Goal: Transaction & Acquisition: Purchase product/service

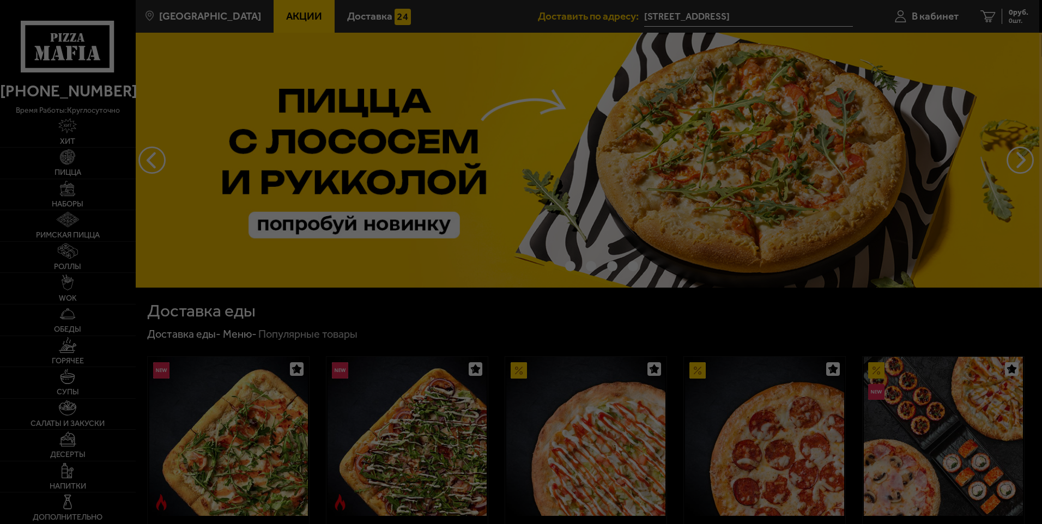
click at [948, 48] on div at bounding box center [521, 262] width 1042 height 524
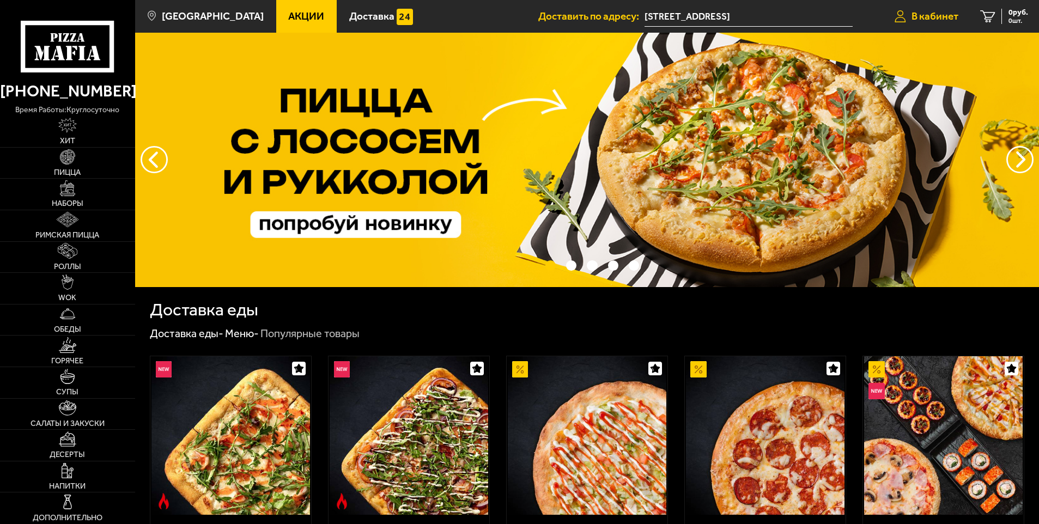
click at [936, 15] on span "В кабинет" at bounding box center [935, 16] width 47 height 10
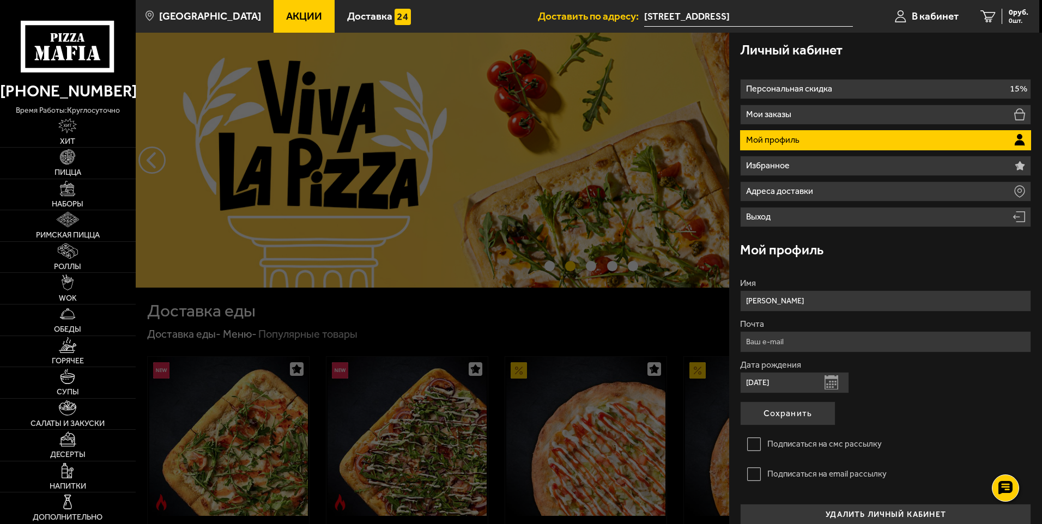
click at [628, 316] on div at bounding box center [657, 295] width 1042 height 524
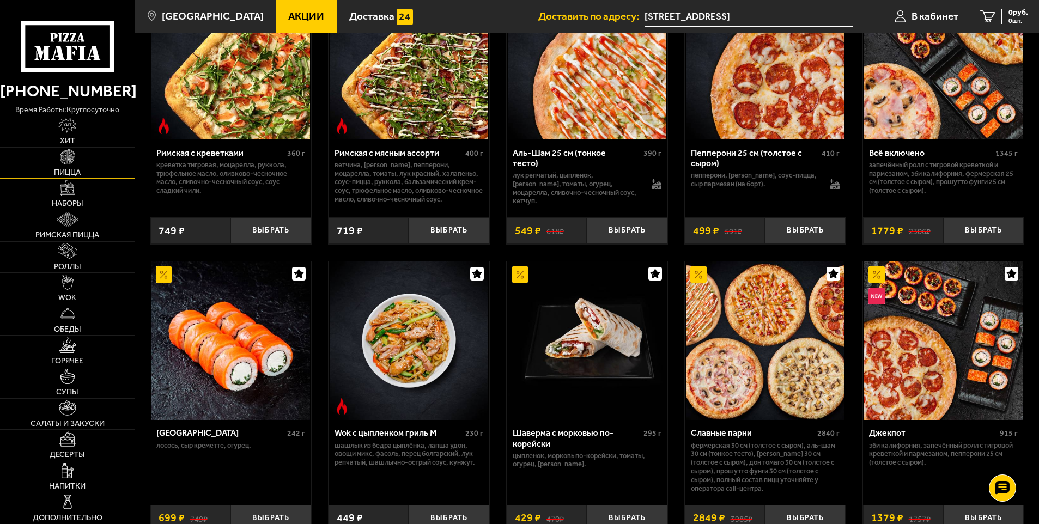
scroll to position [382, 0]
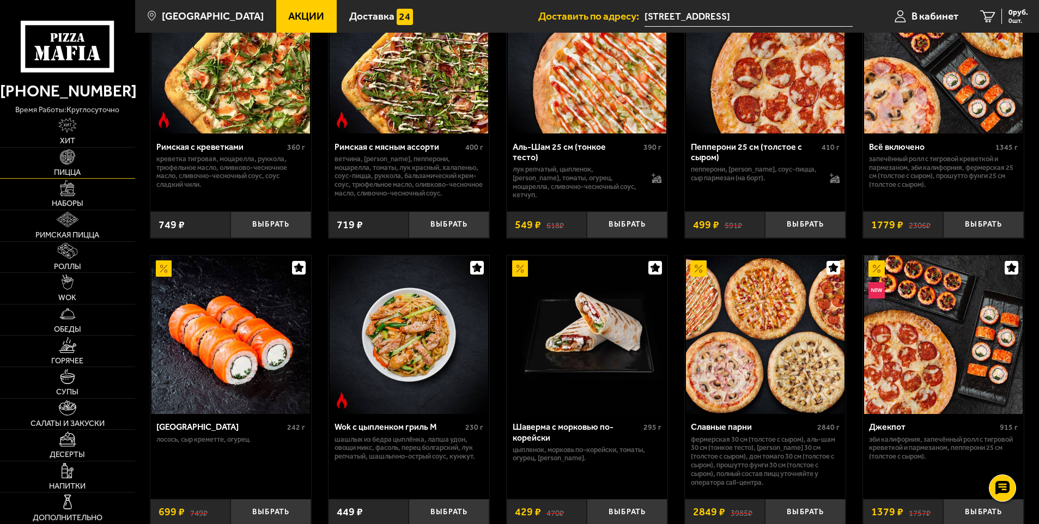
click at [76, 150] on link "Пицца" at bounding box center [67, 163] width 135 height 31
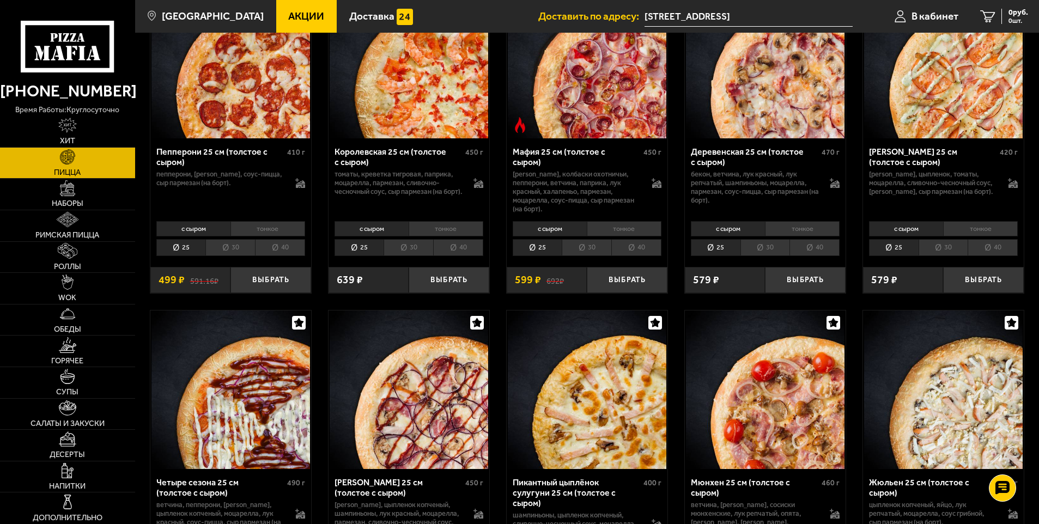
scroll to position [1472, 0]
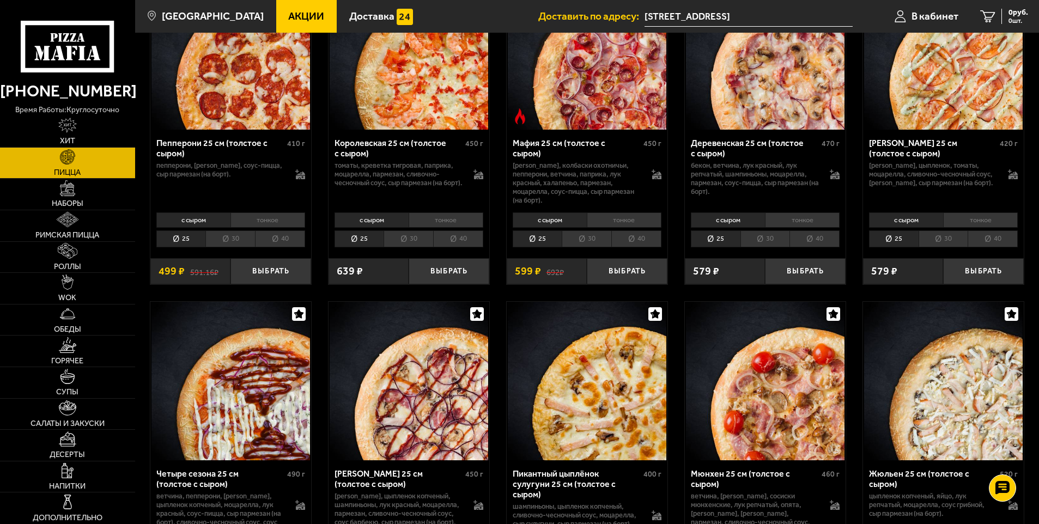
click at [808, 244] on li "40" at bounding box center [815, 239] width 50 height 17
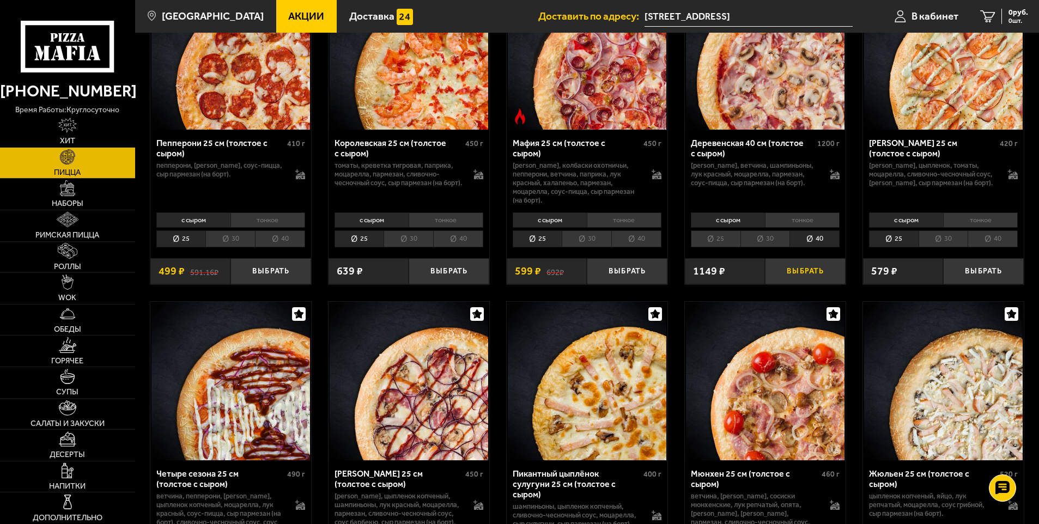
click at [823, 274] on button "Выбрать" at bounding box center [805, 271] width 81 height 27
drag, startPoint x: 1000, startPoint y: 13, endPoint x: 917, endPoint y: 22, distance: 83.3
click at [1000, 13] on span "977 руб." at bounding box center [1014, 13] width 28 height 8
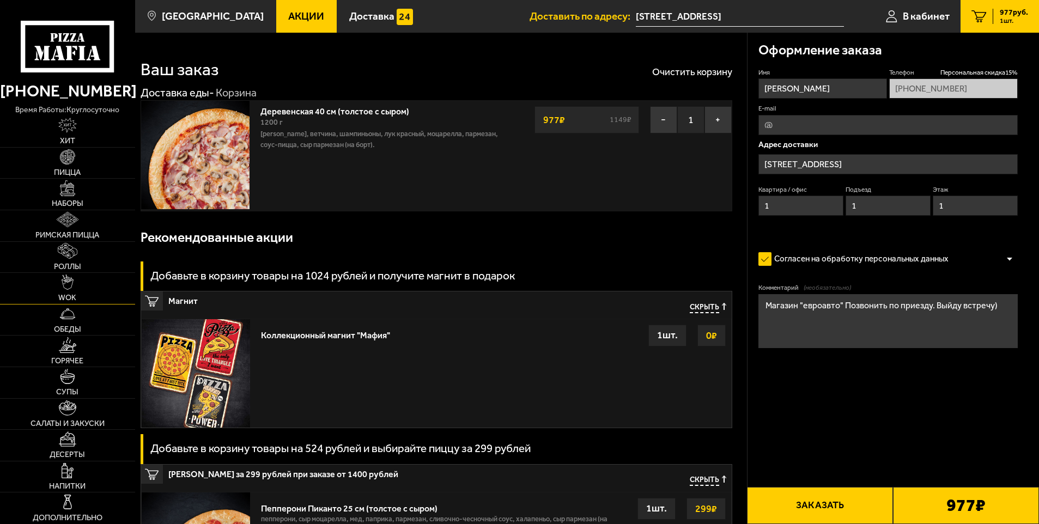
click at [62, 294] on span "WOK" at bounding box center [67, 298] width 18 height 8
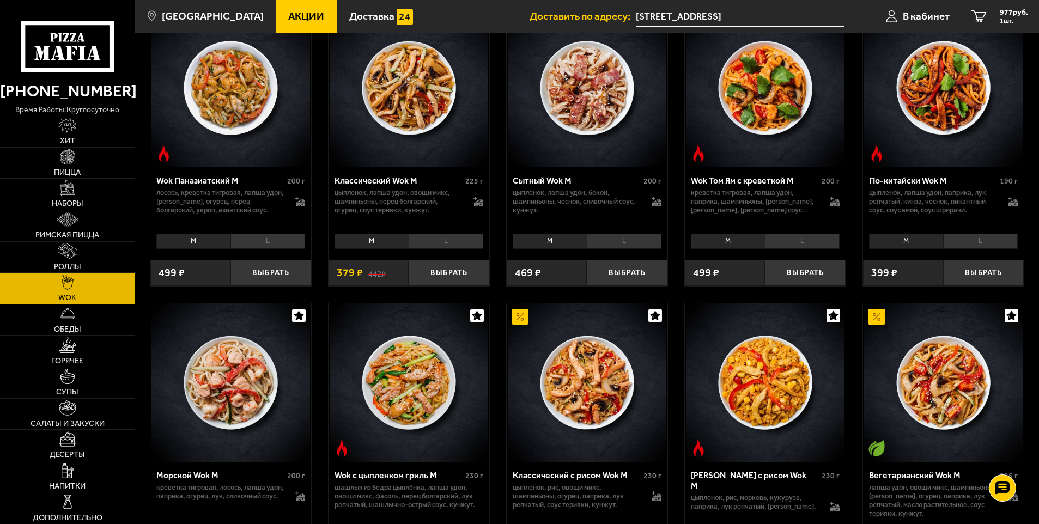
scroll to position [327, 0]
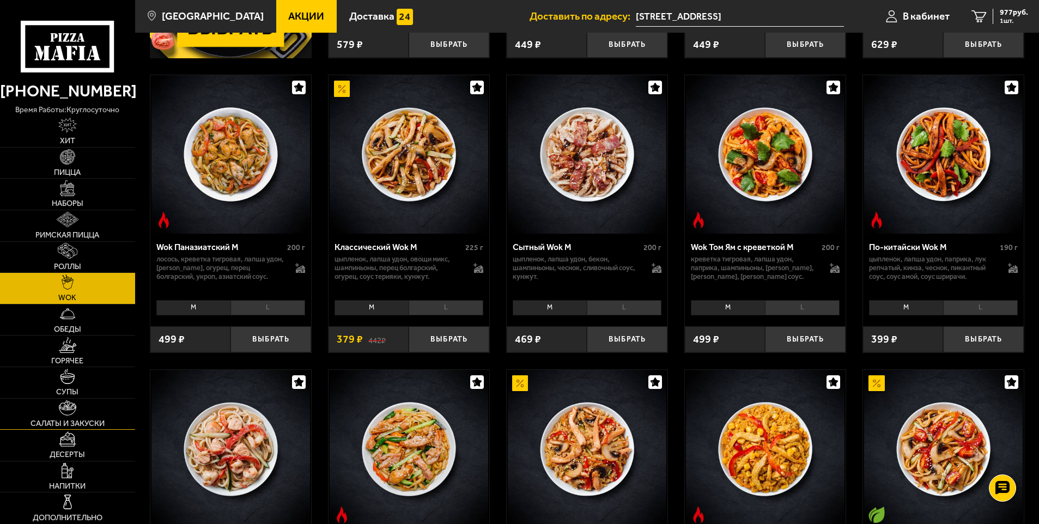
click at [90, 421] on span "Салаты и закуски" at bounding box center [68, 424] width 74 height 8
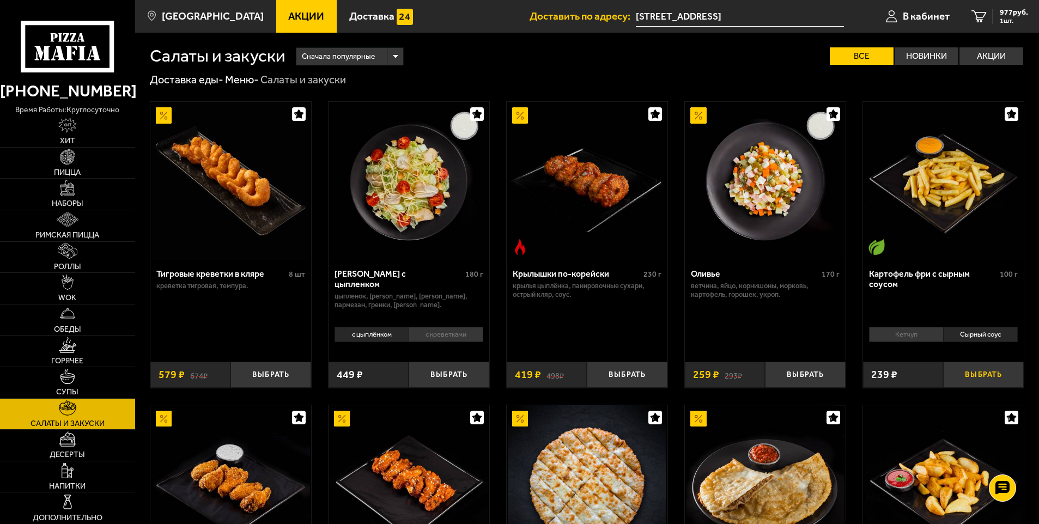
click at [980, 375] on button "Выбрать" at bounding box center [983, 375] width 81 height 27
click at [1002, 20] on span "2 шт." at bounding box center [1012, 20] width 33 height 7
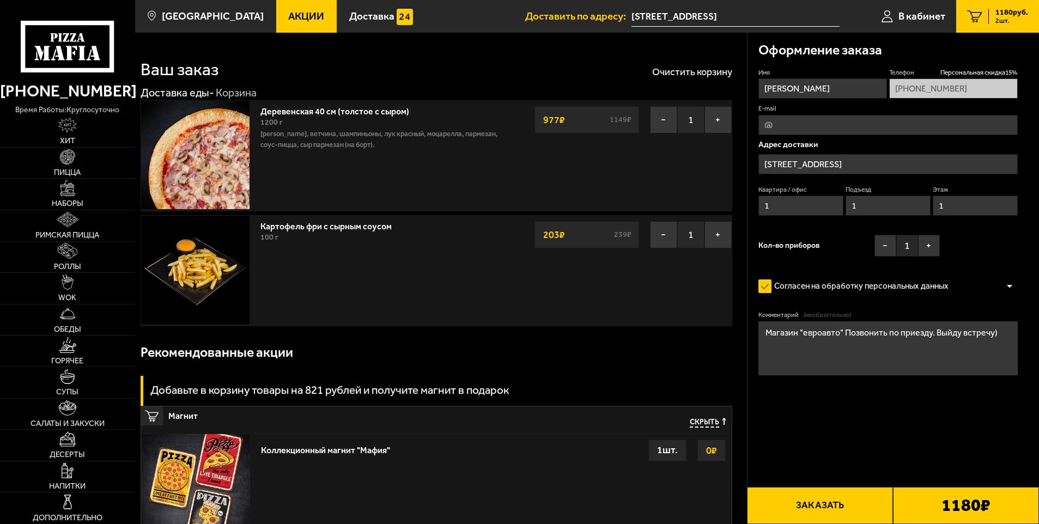
click at [829, 506] on button "Заказать" at bounding box center [820, 505] width 146 height 37
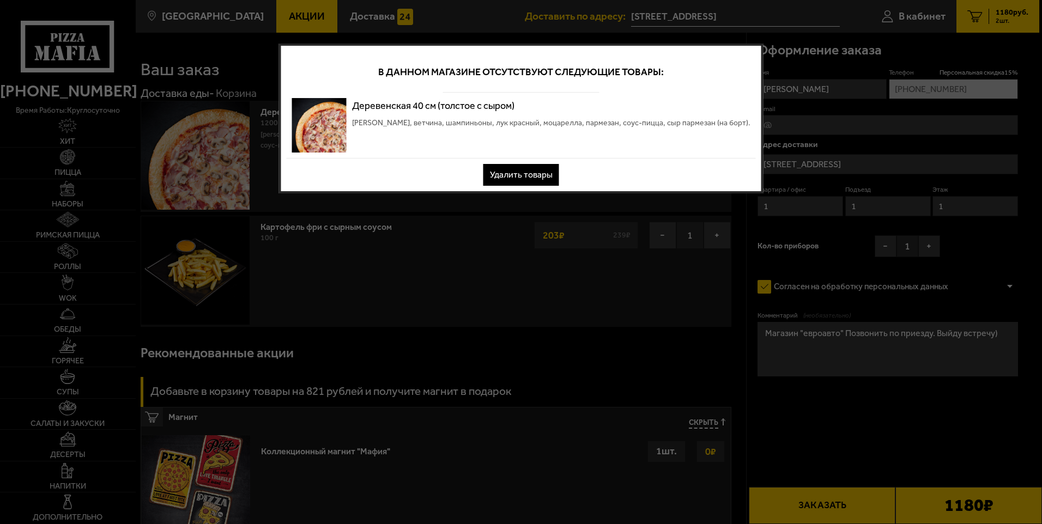
click at [512, 173] on button "Удалить товары" at bounding box center [521, 175] width 76 height 22
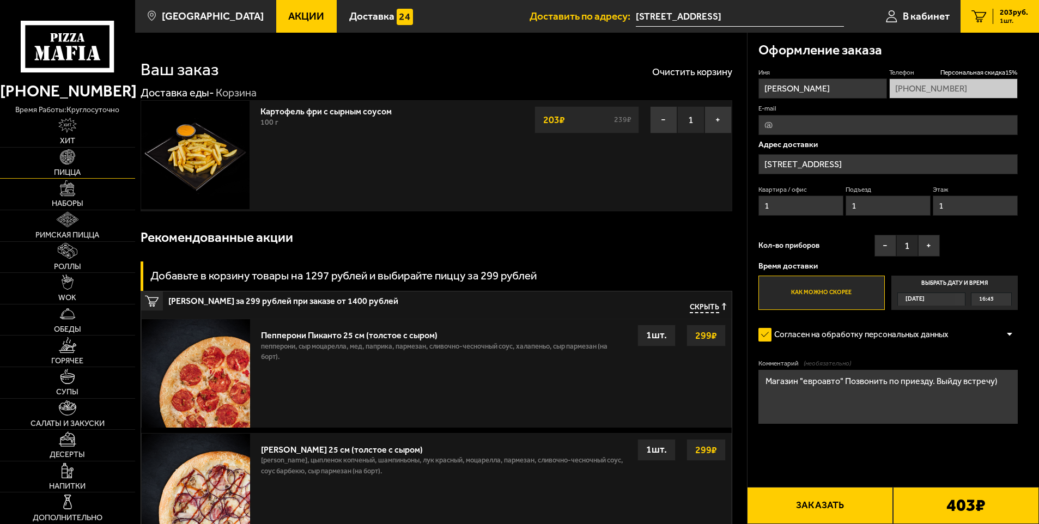
click at [72, 165] on link "Пицца" at bounding box center [67, 163] width 135 height 31
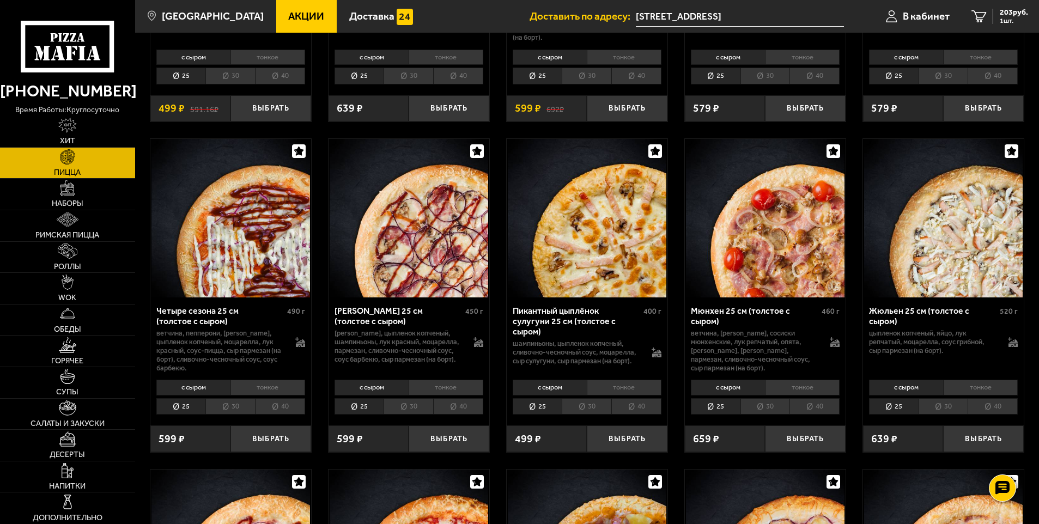
scroll to position [1690, 0]
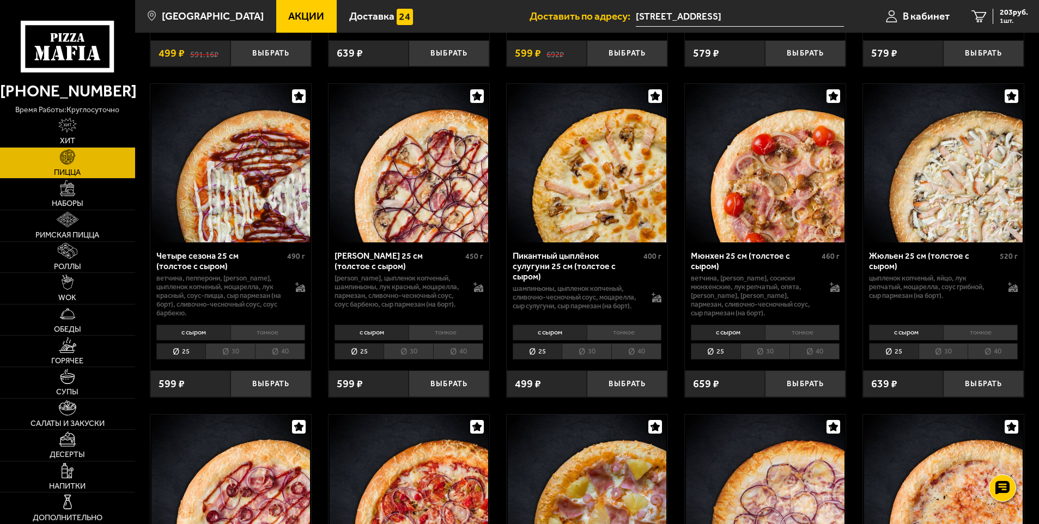
click at [473, 354] on li "40" at bounding box center [458, 351] width 50 height 17
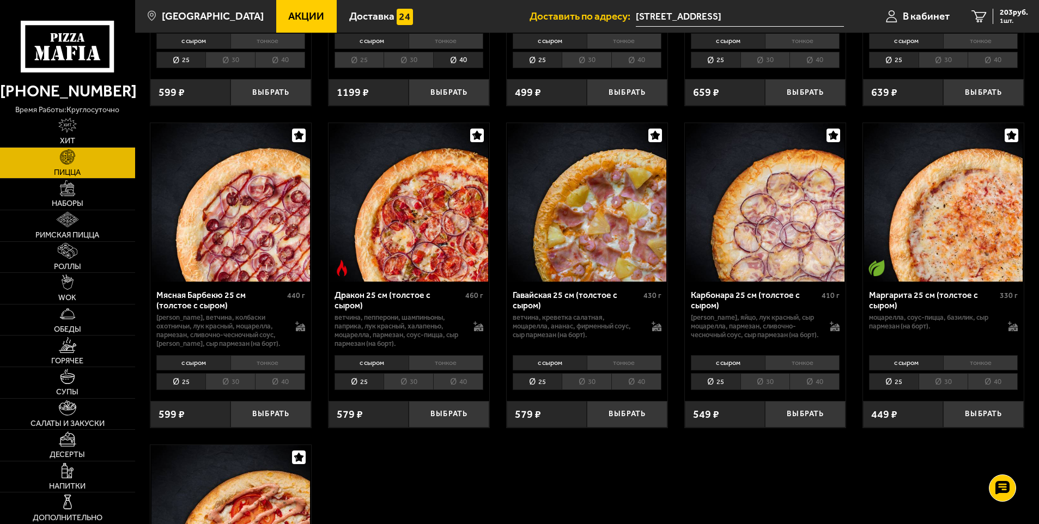
scroll to position [2017, 0]
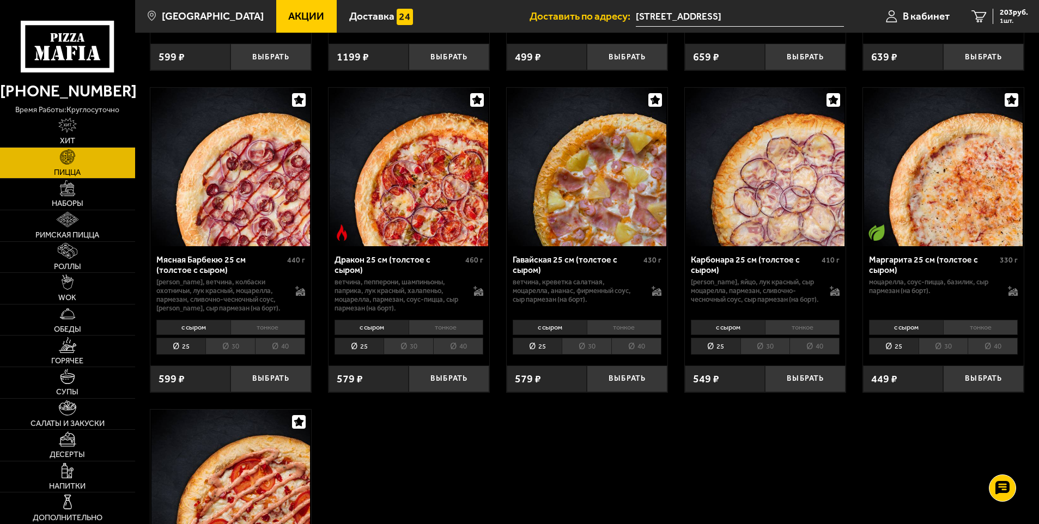
click at [281, 351] on li "40" at bounding box center [280, 346] width 50 height 17
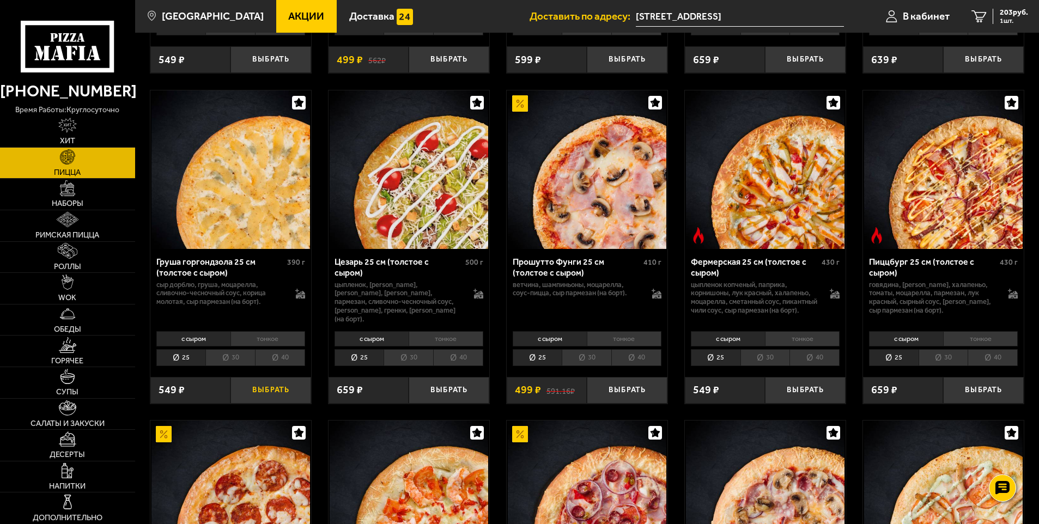
scroll to position [1254, 0]
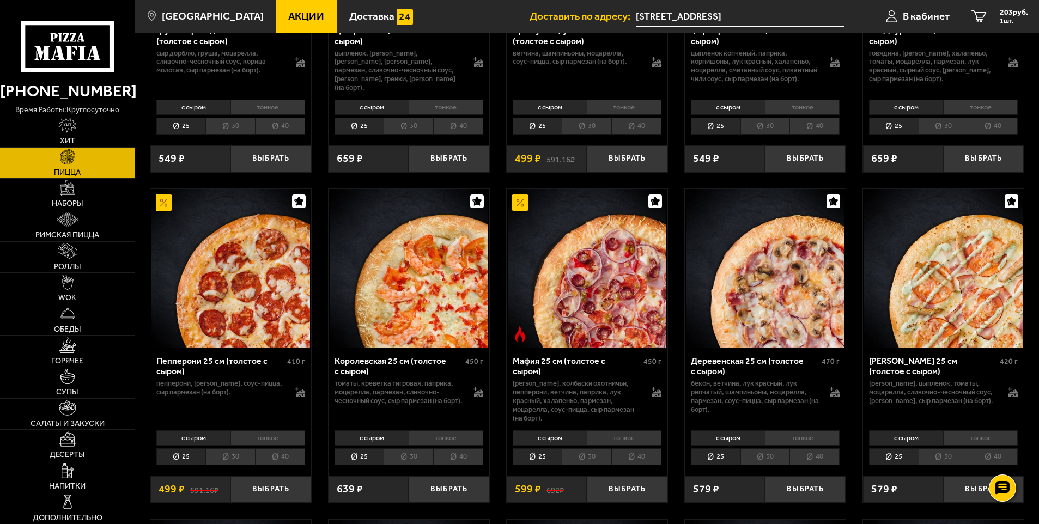
click at [650, 461] on li "40" at bounding box center [637, 457] width 50 height 17
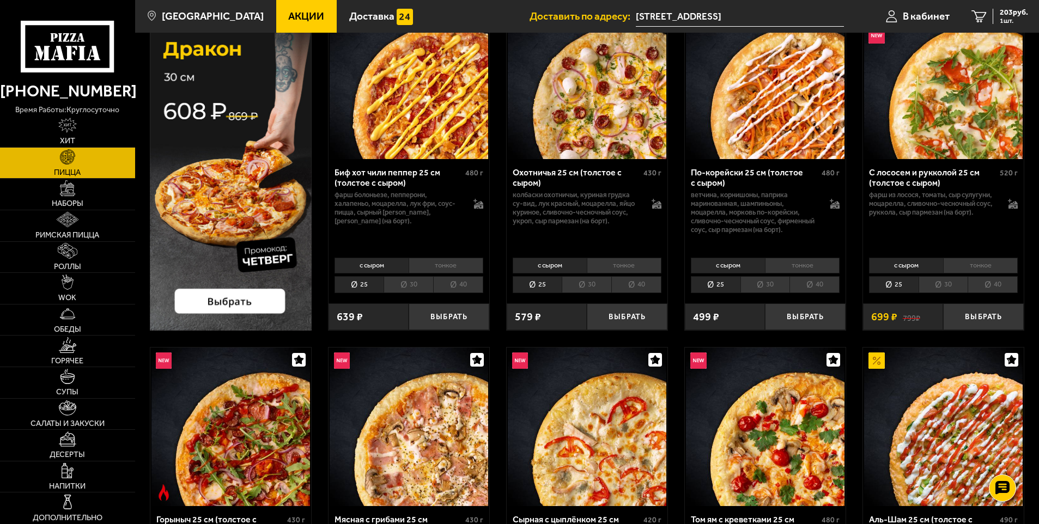
scroll to position [0, 0]
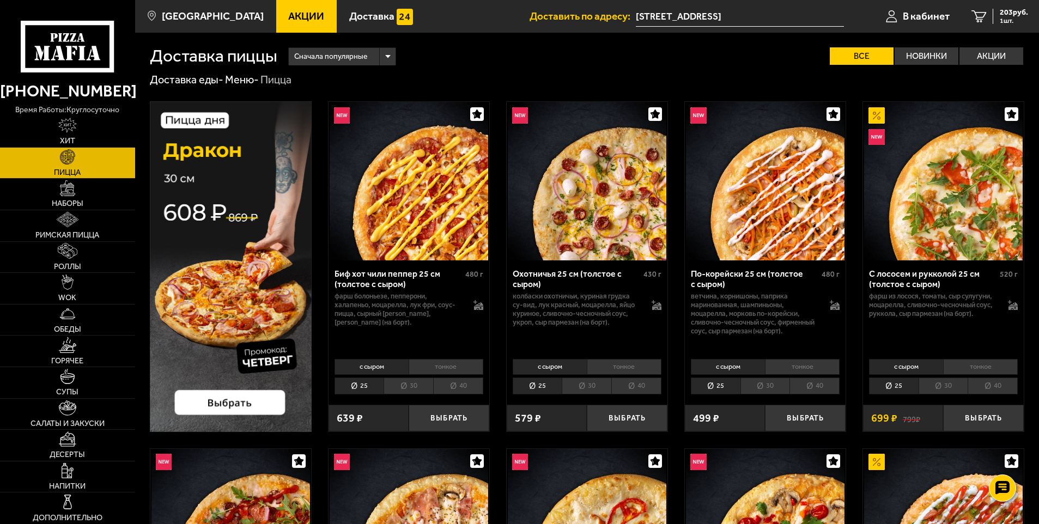
click at [463, 384] on li "40" at bounding box center [458, 386] width 50 height 17
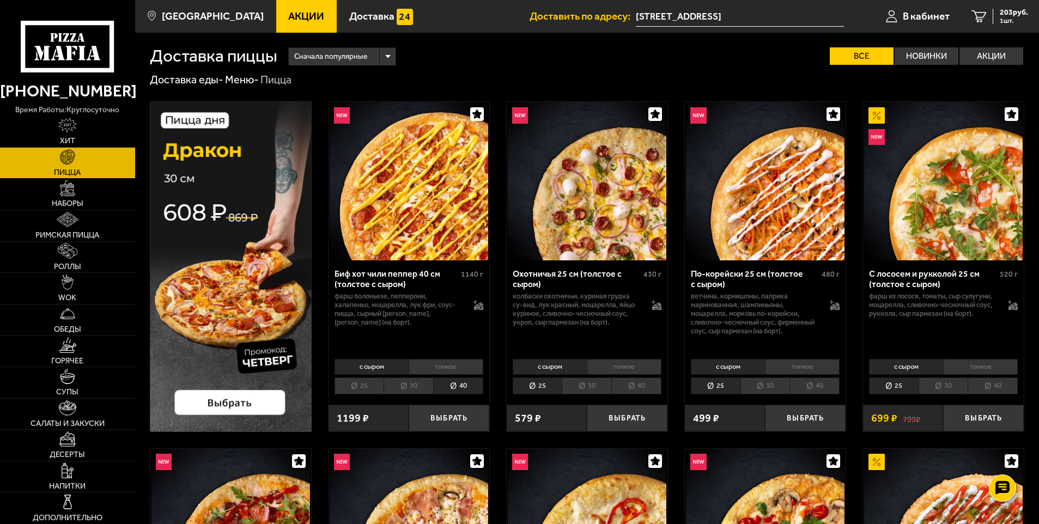
drag, startPoint x: 460, startPoint y: 418, endPoint x: 486, endPoint y: 403, distance: 30.0
click at [461, 418] on button "Выбрать" at bounding box center [449, 418] width 81 height 27
click at [997, 16] on span "1222 руб." at bounding box center [1012, 13] width 33 height 8
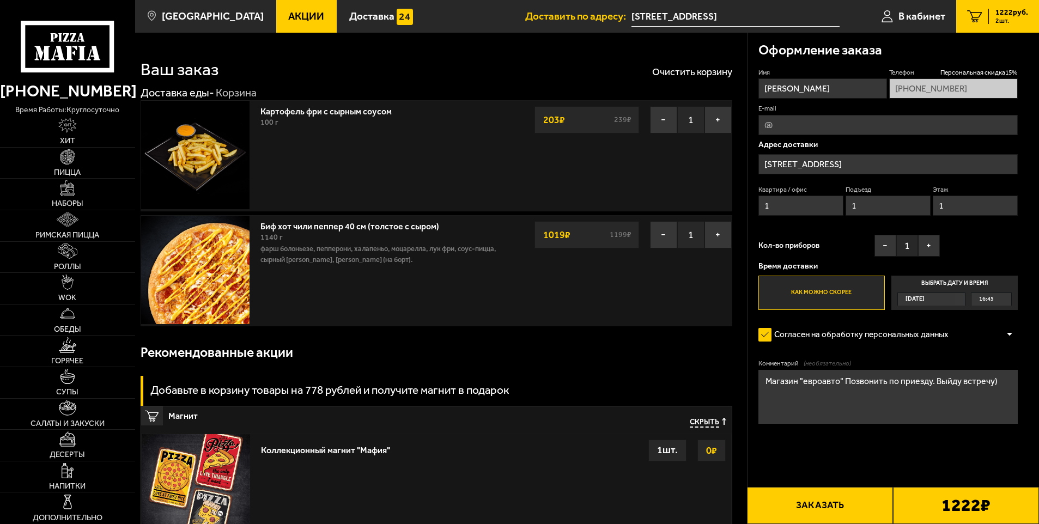
click at [818, 506] on button "Заказать" at bounding box center [820, 505] width 146 height 37
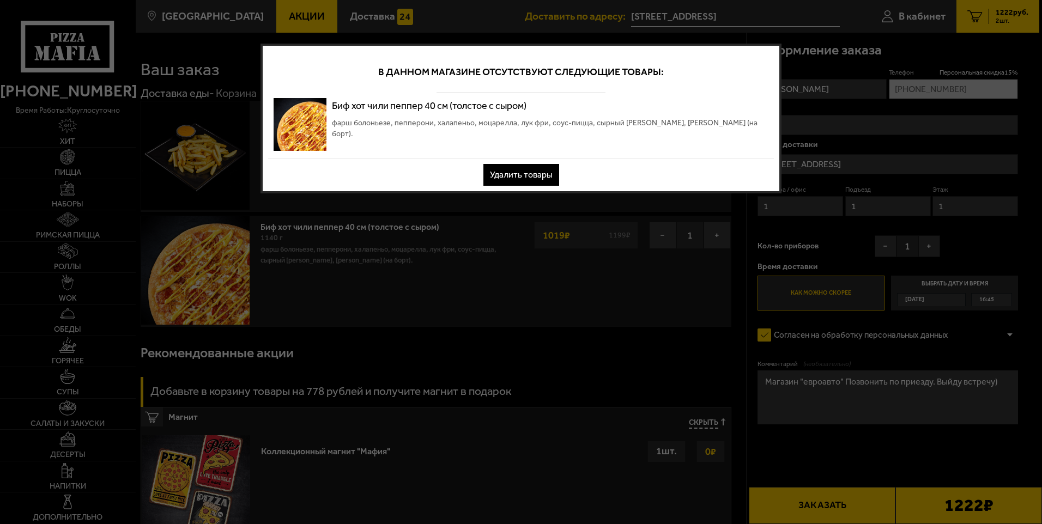
click at [515, 175] on button "Удалить товары" at bounding box center [521, 175] width 76 height 22
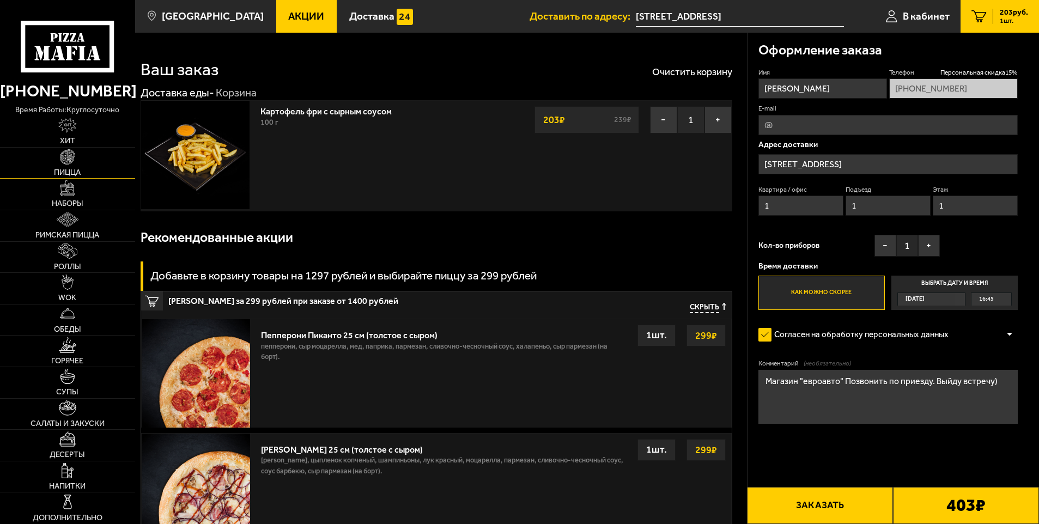
click at [72, 159] on img at bounding box center [67, 156] width 15 height 15
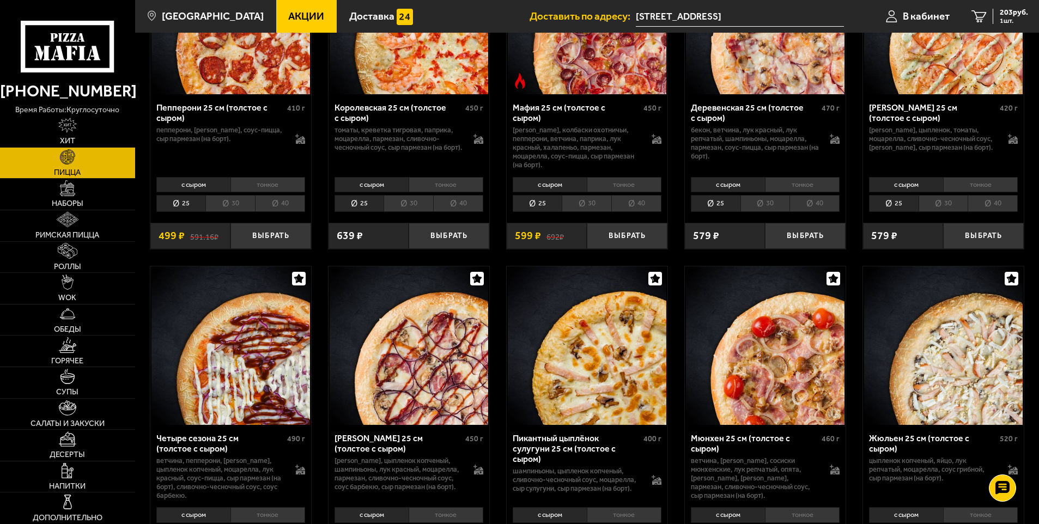
scroll to position [1635, 0]
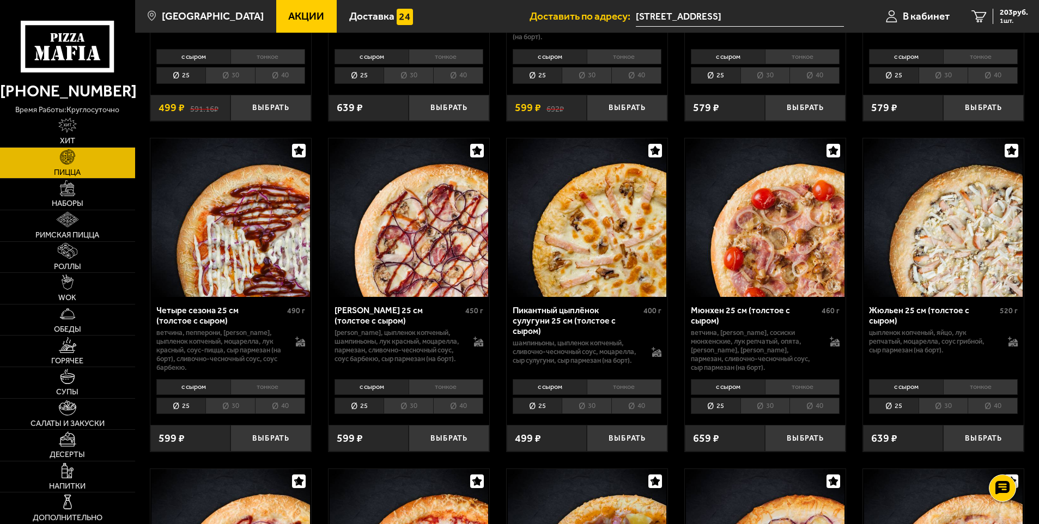
click at [462, 409] on li "40" at bounding box center [458, 406] width 50 height 17
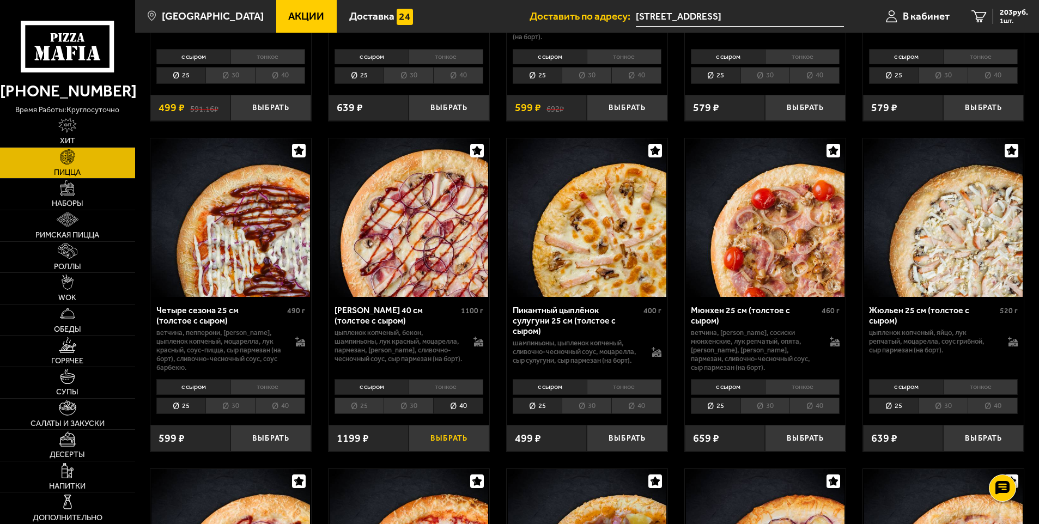
click at [458, 444] on button "Выбрать" at bounding box center [449, 438] width 81 height 27
click at [1004, 15] on span "1222 руб." at bounding box center [1012, 13] width 33 height 8
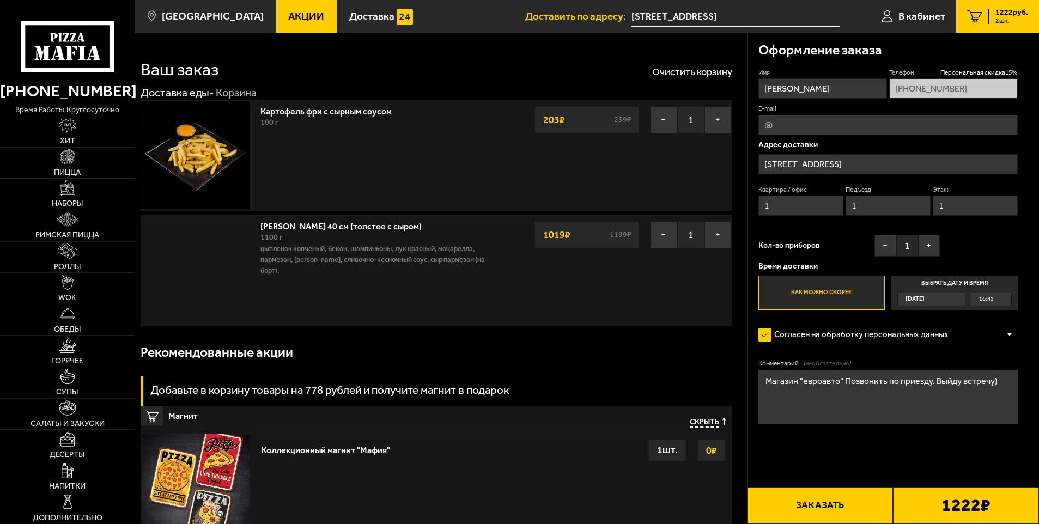
click at [873, 507] on button "Заказать" at bounding box center [820, 505] width 146 height 37
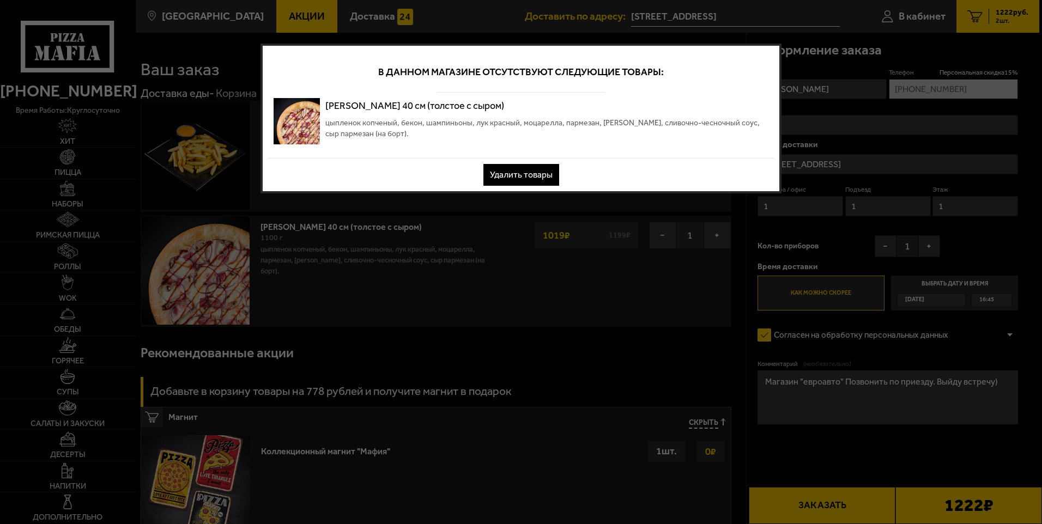
click at [540, 171] on button "Удалить товары" at bounding box center [521, 175] width 76 height 22
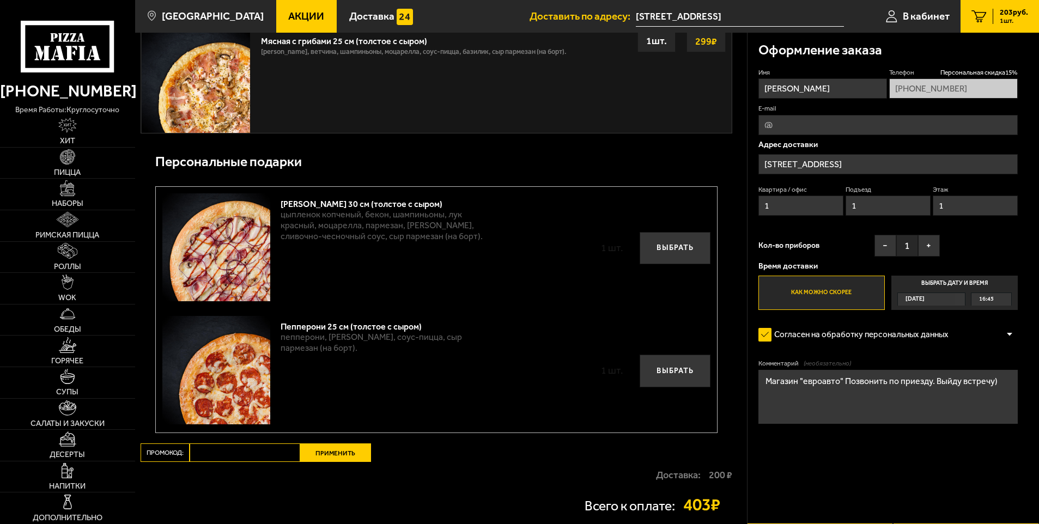
scroll to position [523, 0]
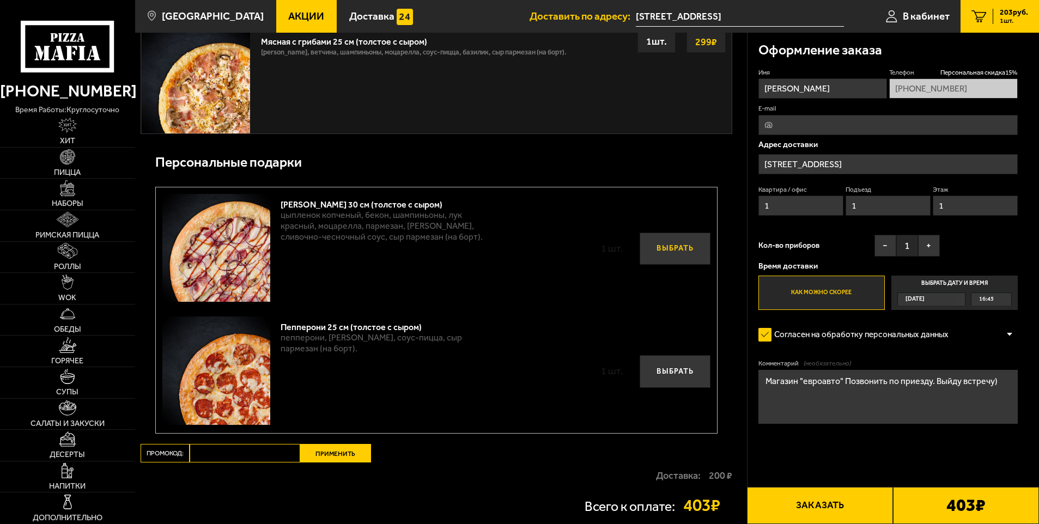
click at [656, 256] on button "Выбрать" at bounding box center [675, 249] width 71 height 33
click at [676, 376] on button "Выбрать" at bounding box center [675, 371] width 71 height 33
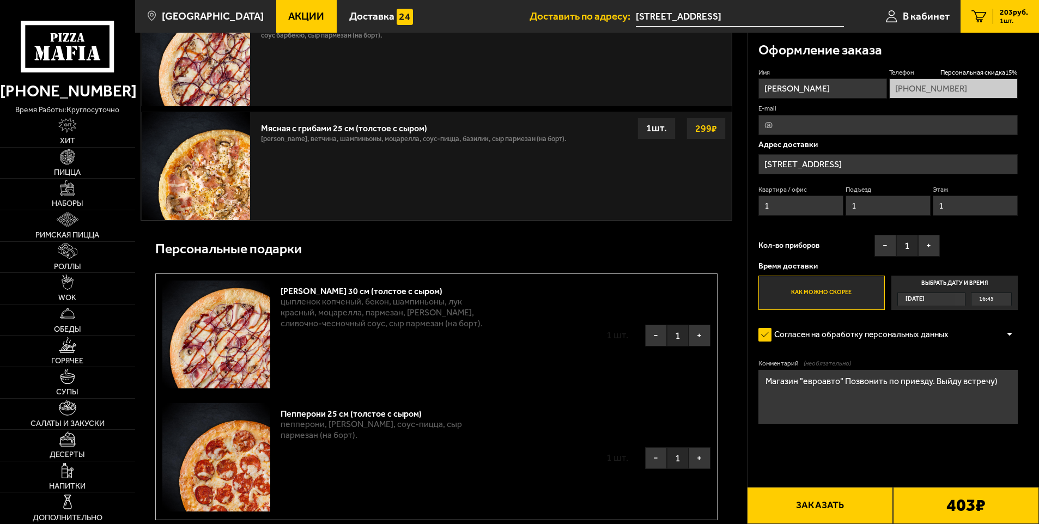
scroll to position [491, 0]
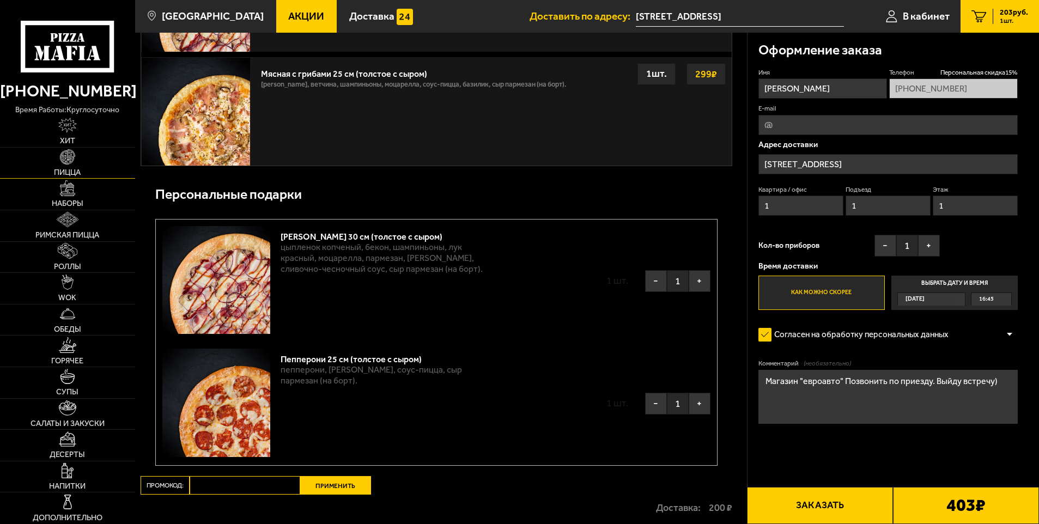
click at [71, 171] on span "Пицца" at bounding box center [67, 173] width 27 height 8
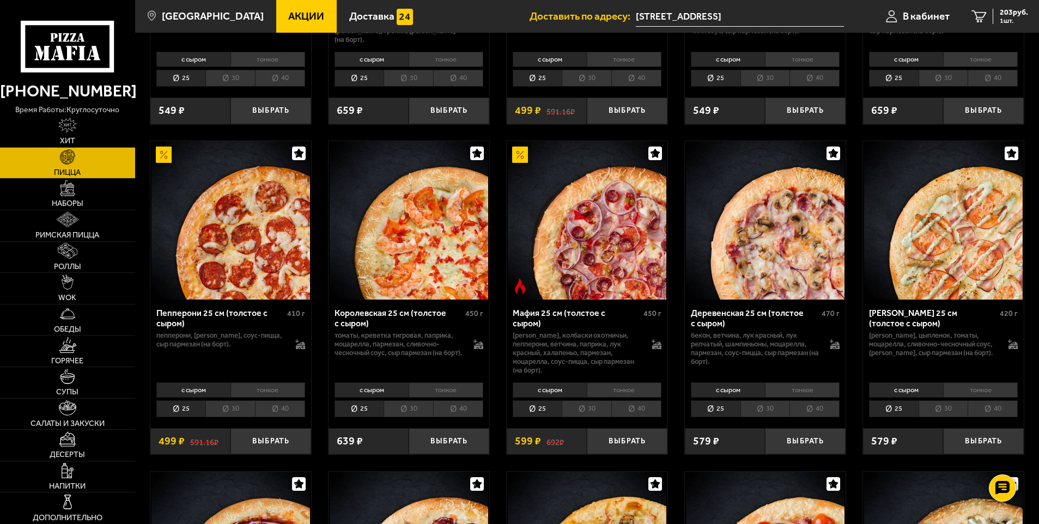
scroll to position [1308, 0]
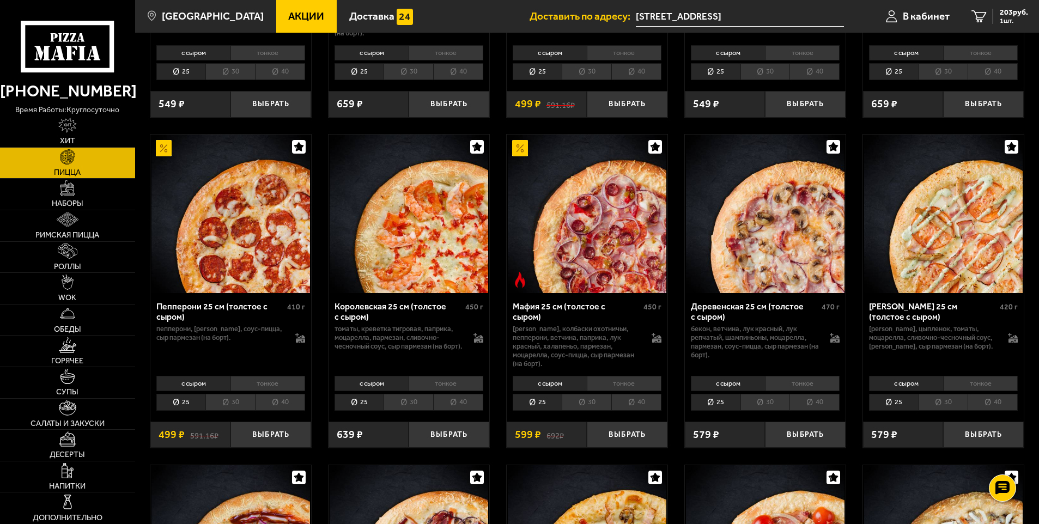
click at [643, 408] on li "40" at bounding box center [637, 402] width 50 height 17
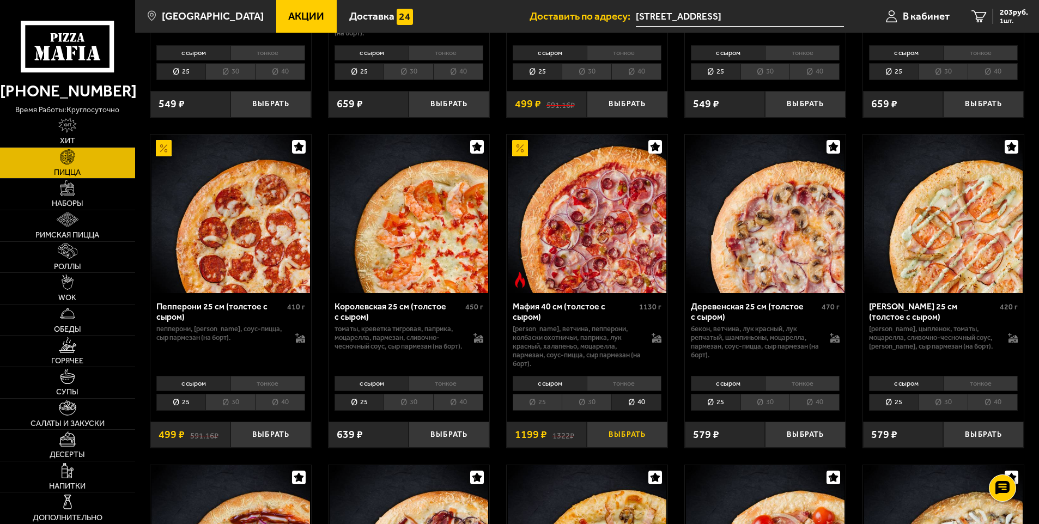
click at [635, 440] on button "Выбрать" at bounding box center [627, 435] width 81 height 27
click at [1000, 13] on span "1402 руб." at bounding box center [1012, 13] width 33 height 8
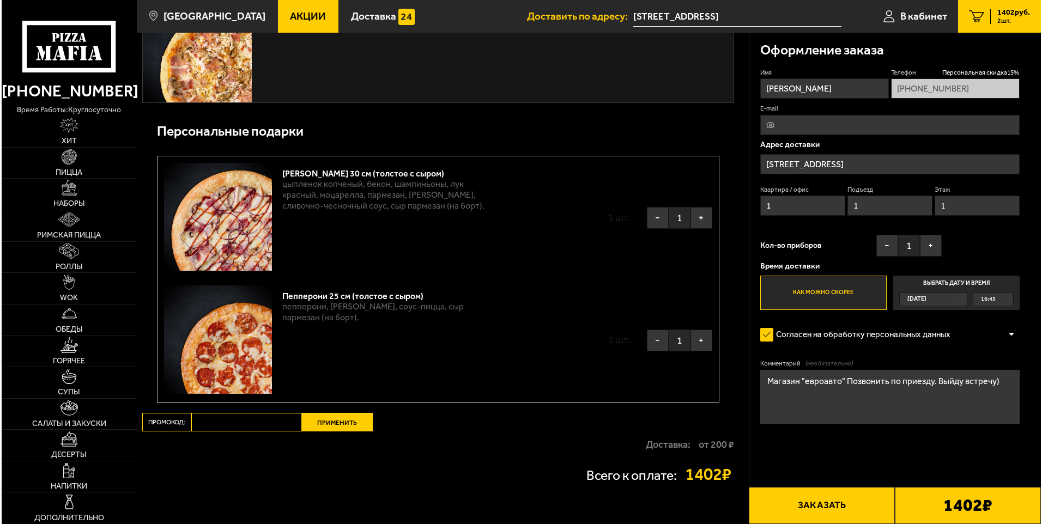
scroll to position [920, 0]
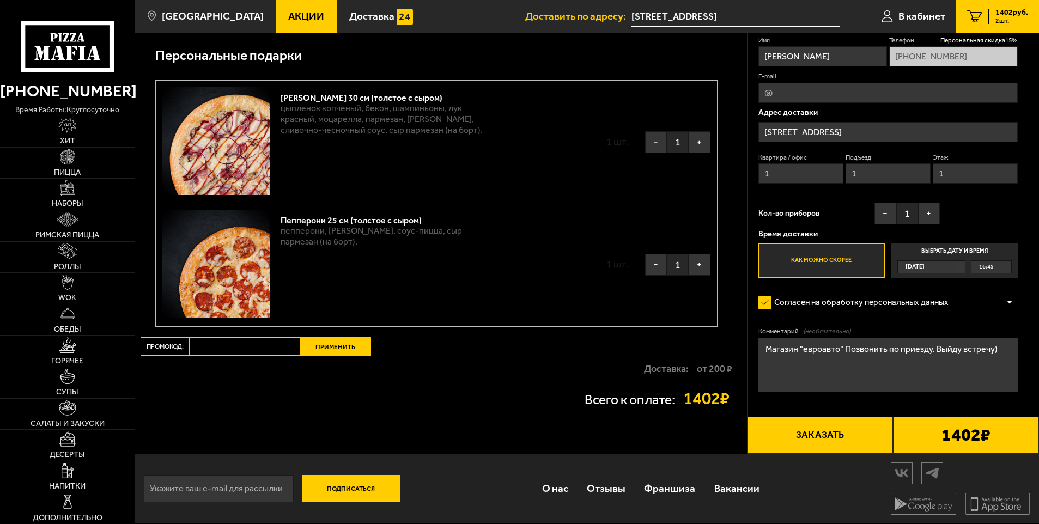
click at [827, 438] on button "Заказать" at bounding box center [820, 435] width 146 height 37
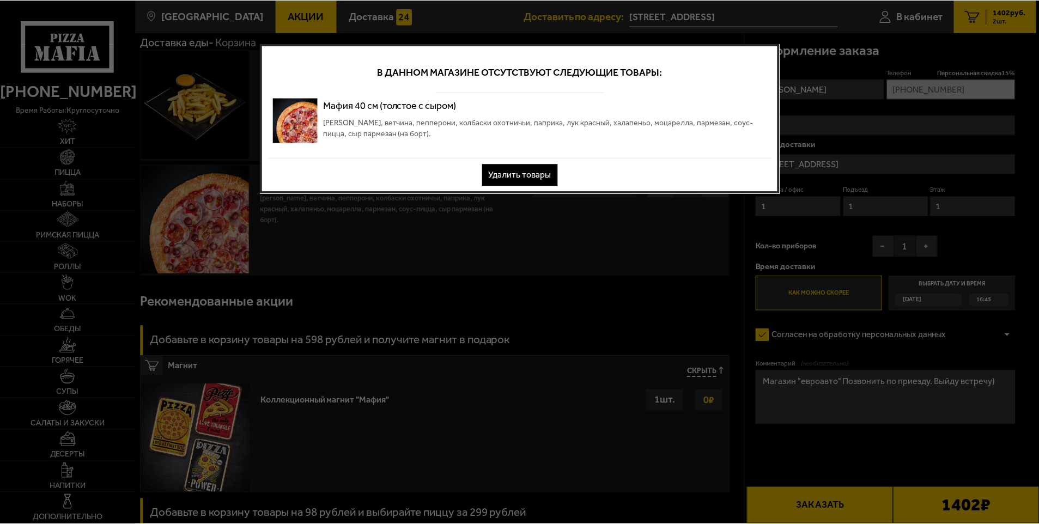
scroll to position [0, 0]
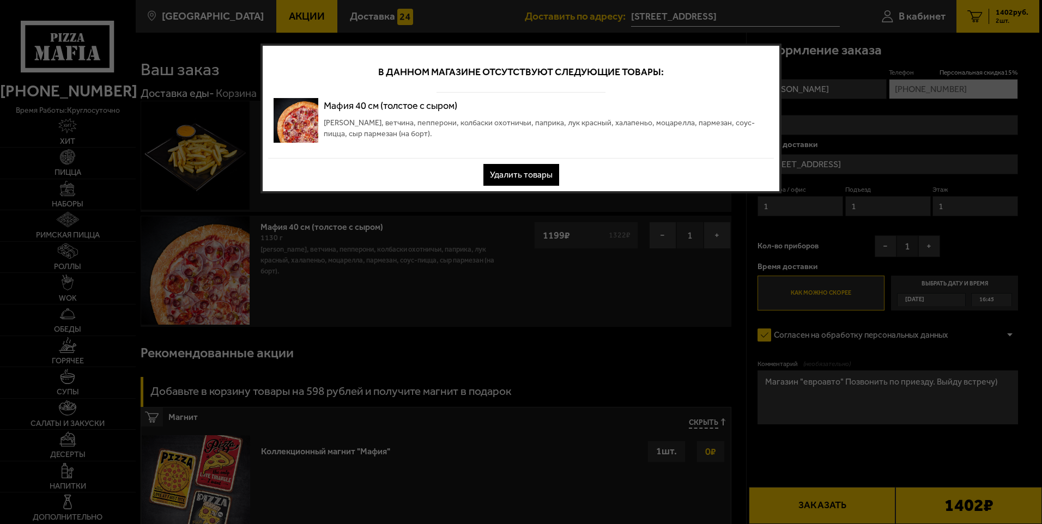
click at [512, 170] on button "Удалить товары" at bounding box center [521, 175] width 76 height 22
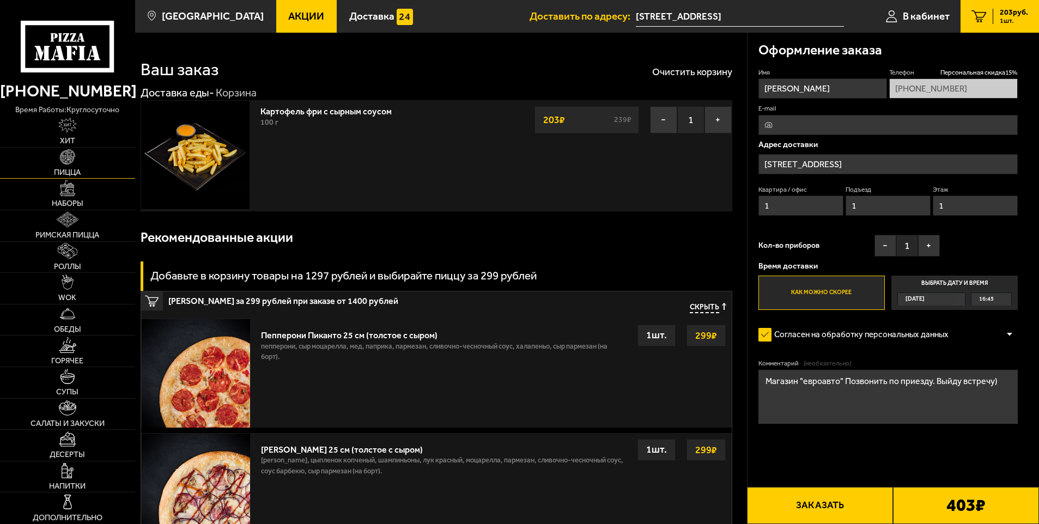
click at [76, 161] on link "Пицца" at bounding box center [67, 163] width 135 height 31
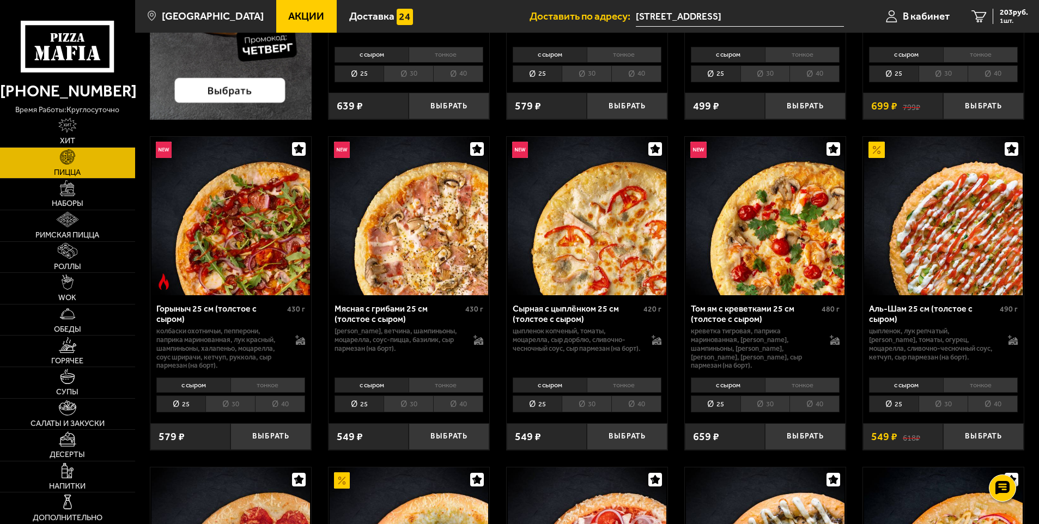
scroll to position [327, 0]
